Goal: Task Accomplishment & Management: Use online tool/utility

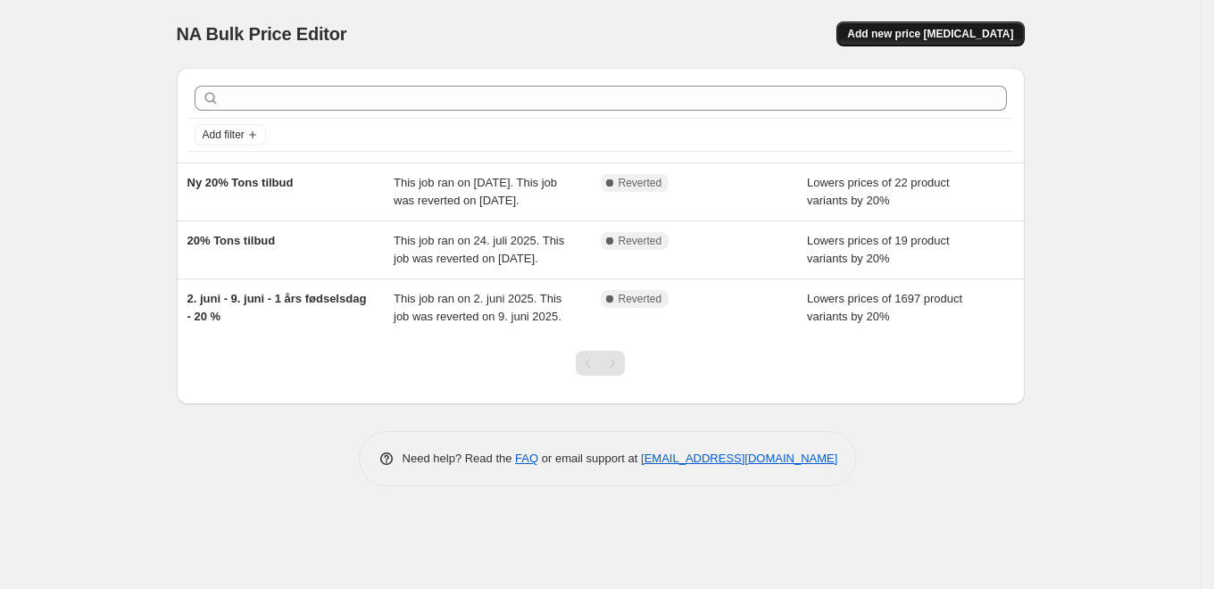
click at [986, 37] on span "Add new price [MEDICAL_DATA]" at bounding box center [930, 34] width 166 height 14
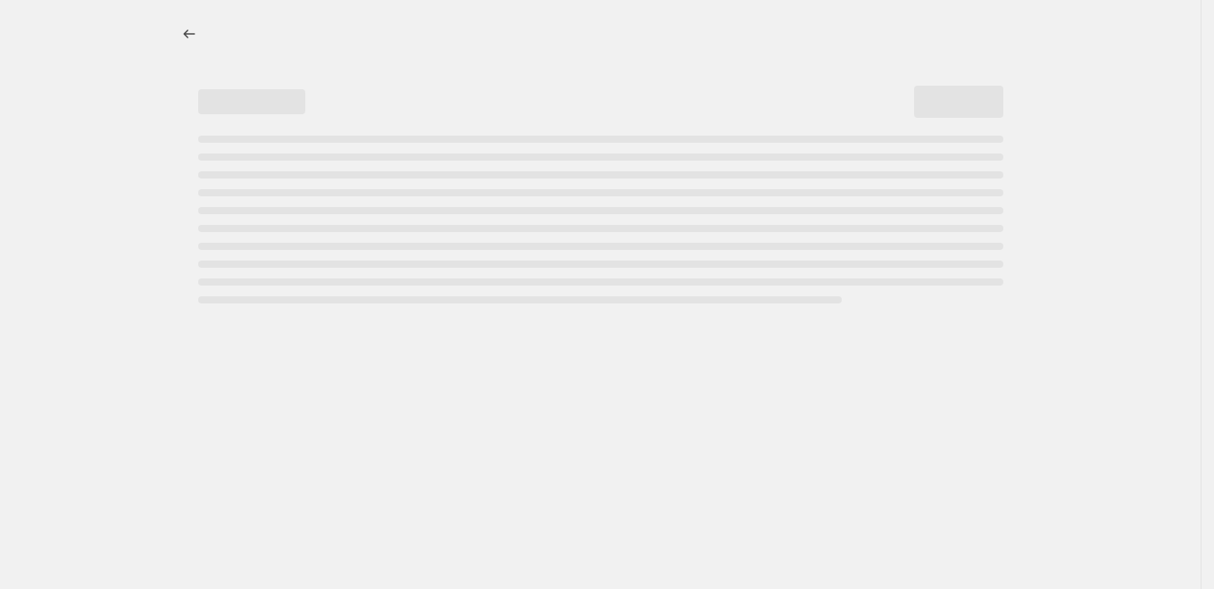
select select "percentage"
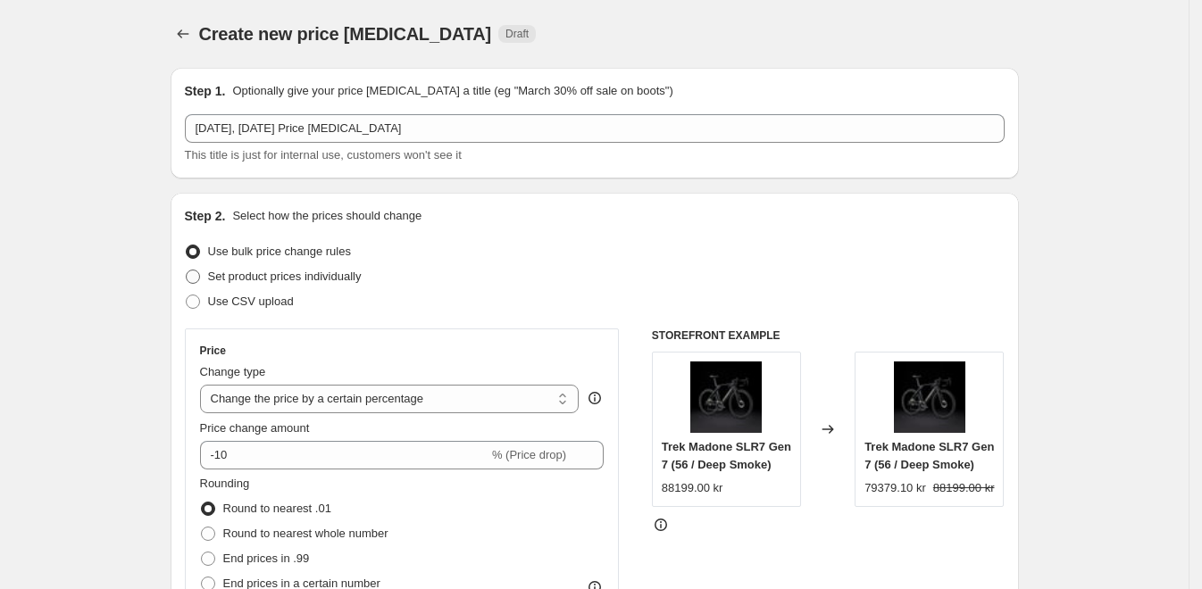
click at [305, 274] on span "Set product prices individually" at bounding box center [285, 276] width 154 height 13
click at [187, 271] on input "Set product prices individually" at bounding box center [186, 270] width 1 height 1
radio input "true"
